Goal: Find specific fact: Find specific fact

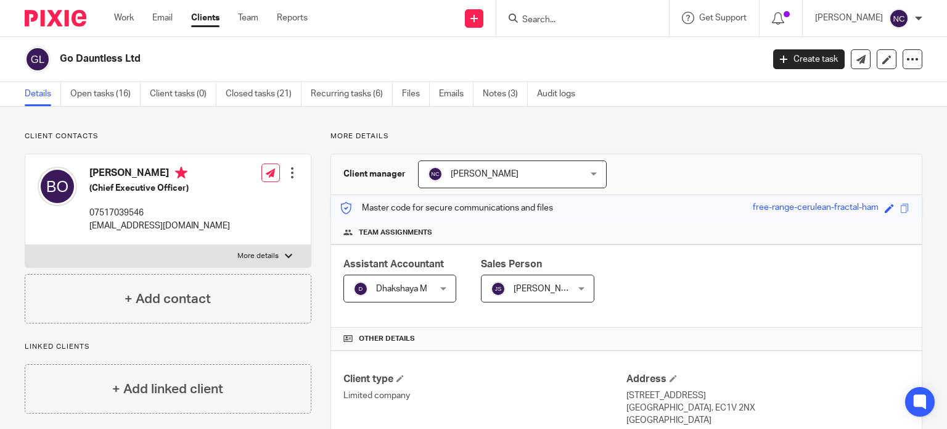
scroll to position [397, 0]
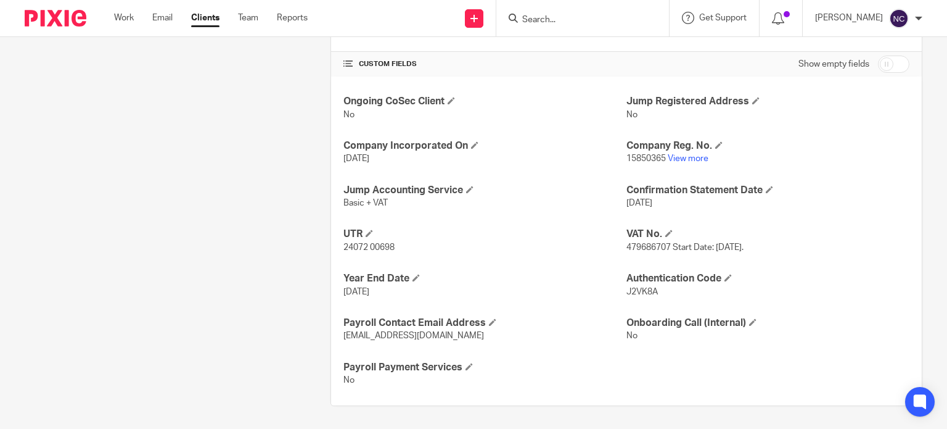
click at [561, 15] on input "Search" at bounding box center [576, 20] width 111 height 11
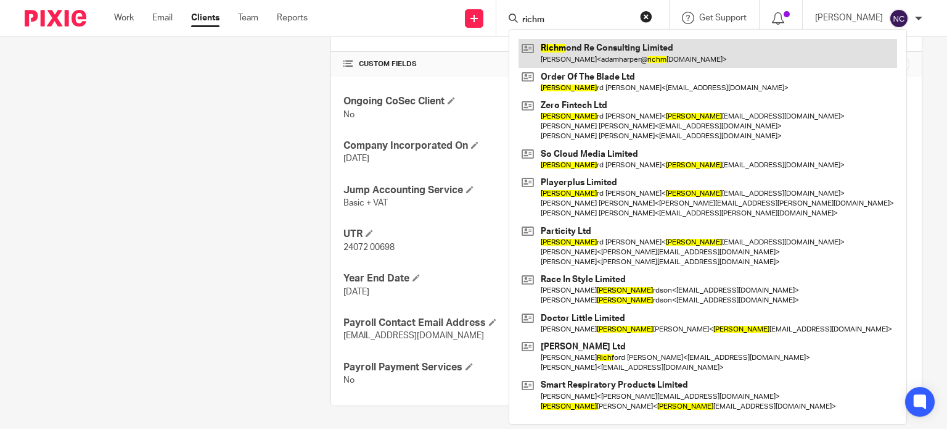
type input "richm"
click at [582, 48] on link at bounding box center [708, 53] width 379 height 28
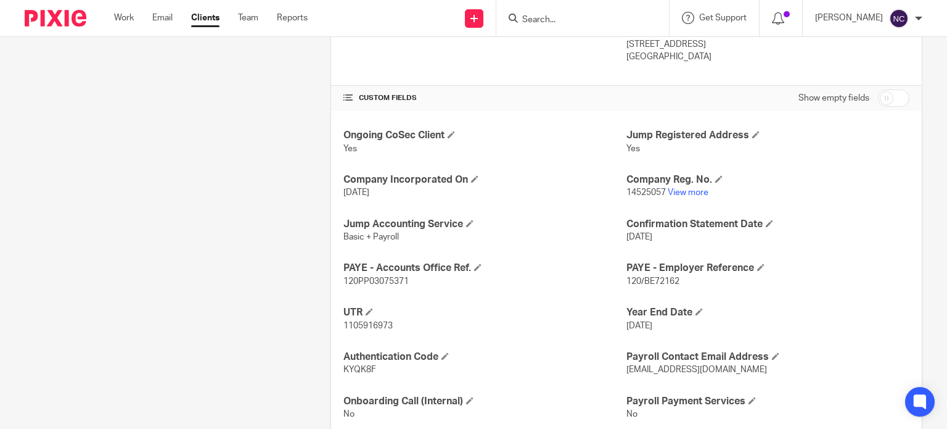
scroll to position [363, 0]
click at [364, 323] on span "1105916973" at bounding box center [368, 325] width 49 height 9
copy span "1105916973"
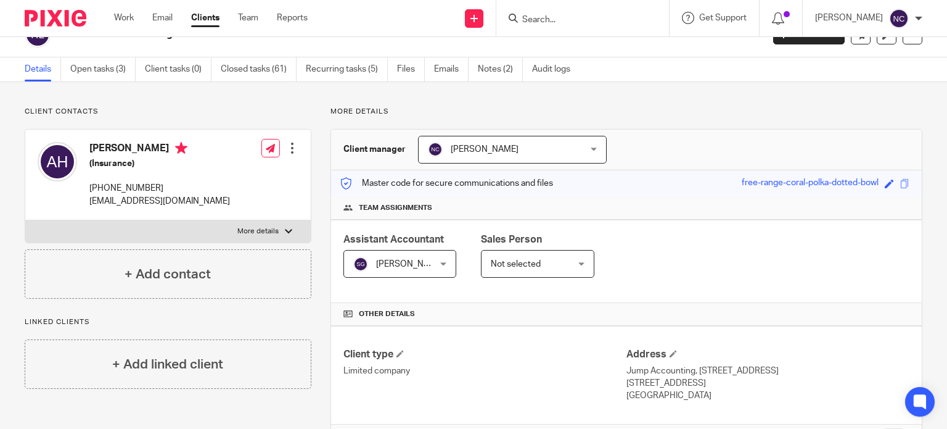
scroll to position [0, 0]
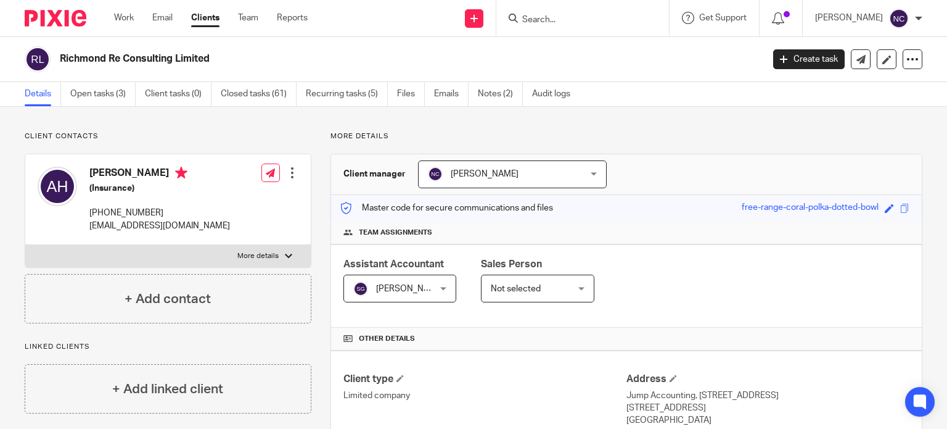
drag, startPoint x: 234, startPoint y: 64, endPoint x: 57, endPoint y: 50, distance: 176.9
click at [57, 50] on div "Richmond Re Consulting Limited" at bounding box center [390, 59] width 730 height 26
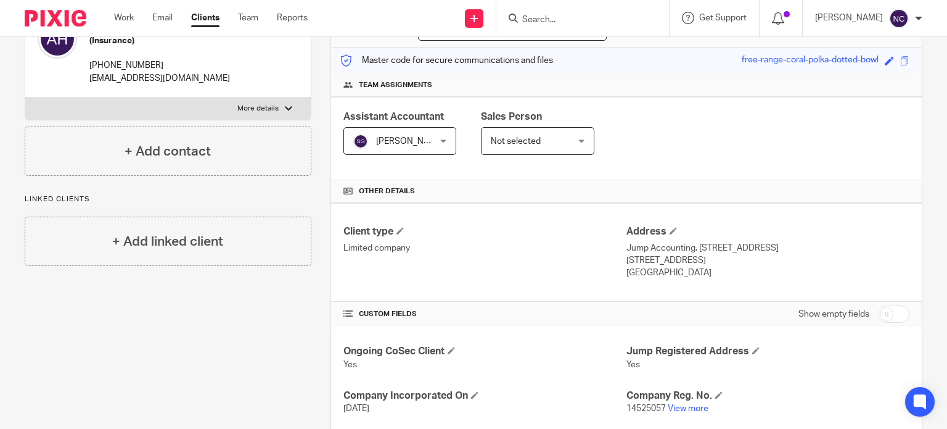
scroll to position [202, 0]
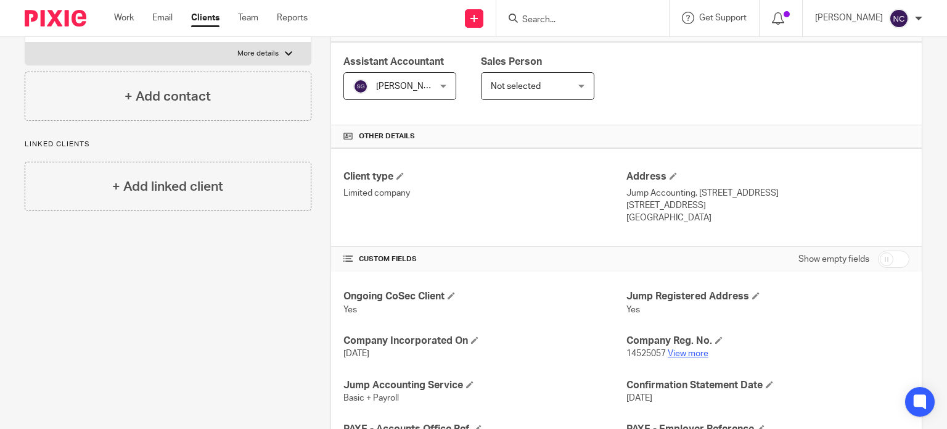
click at [689, 353] on link "View more" at bounding box center [688, 353] width 41 height 9
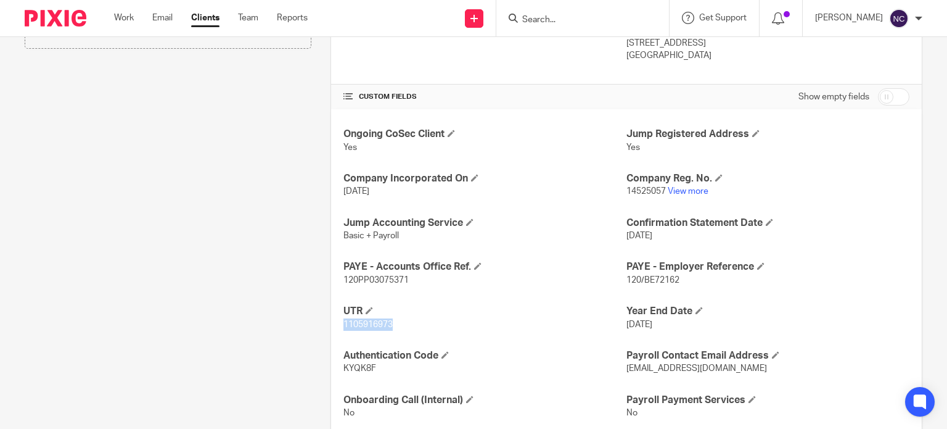
scroll to position [397, 0]
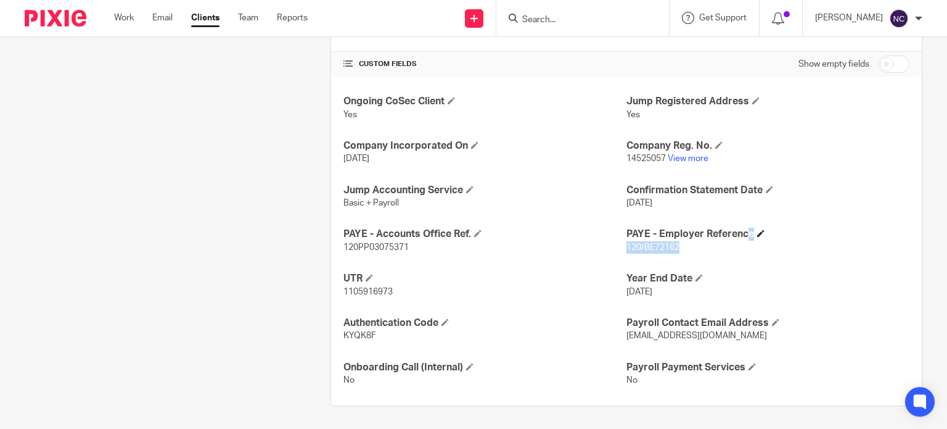
drag, startPoint x: 680, startPoint y: 247, endPoint x: 651, endPoint y: 229, distance: 34.1
click at [651, 229] on div "PAYE - Employer Reference 120/BE72162" at bounding box center [768, 241] width 283 height 26
copy div "Employer Reference 120/BE72162"
drag, startPoint x: 412, startPoint y: 245, endPoint x: 375, endPoint y: 227, distance: 41.1
click at [375, 228] on div "PAYE - Accounts Office Ref. 120PP03075371" at bounding box center [485, 241] width 283 height 26
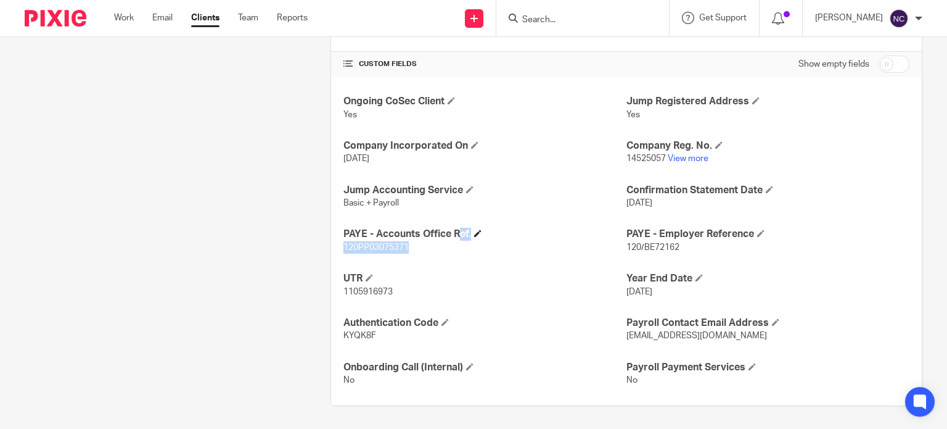
copy div "Accounts Office Ref. 120PP03075371"
